Goal: Transaction & Acquisition: Purchase product/service

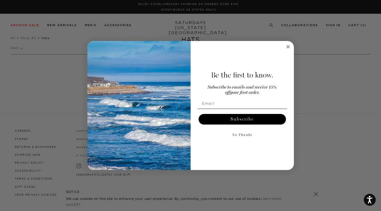
click at [285, 45] on icon "Close dialog" at bounding box center [288, 47] width 6 height 6
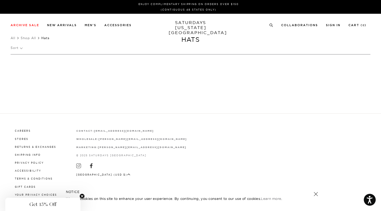
click at [223, 126] on div "Careers Stores Returns & Exchanges Shipping Info Privacy Policy Accessibility T…" at bounding box center [191, 162] width 360 height 97
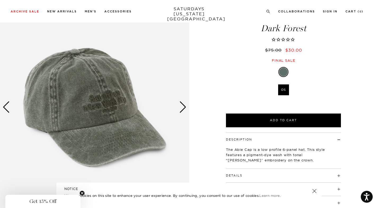
scroll to position [39, 0]
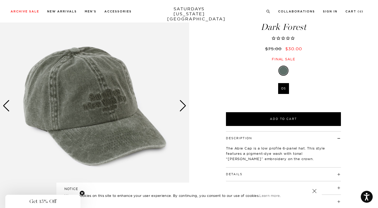
click at [184, 107] on div "Next slide" at bounding box center [182, 106] width 7 height 12
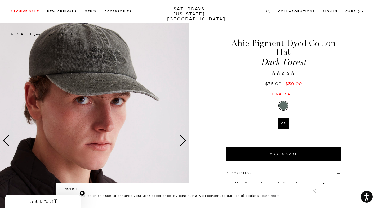
scroll to position [0, 0]
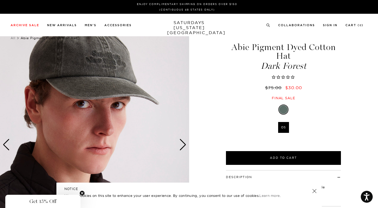
click at [183, 143] on div "Next slide" at bounding box center [182, 145] width 7 height 12
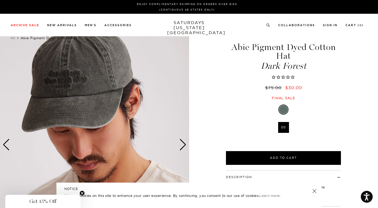
click at [183, 143] on div "Next slide" at bounding box center [182, 145] width 7 height 12
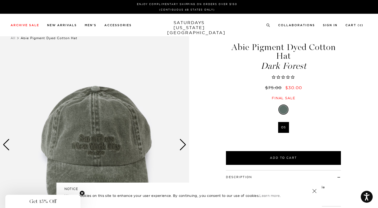
click at [183, 143] on div "Next slide" at bounding box center [182, 145] width 7 height 12
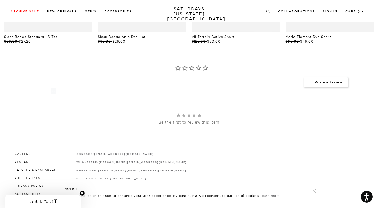
scroll to position [420, 0]
